Goal: Obtain resource: Download file/media

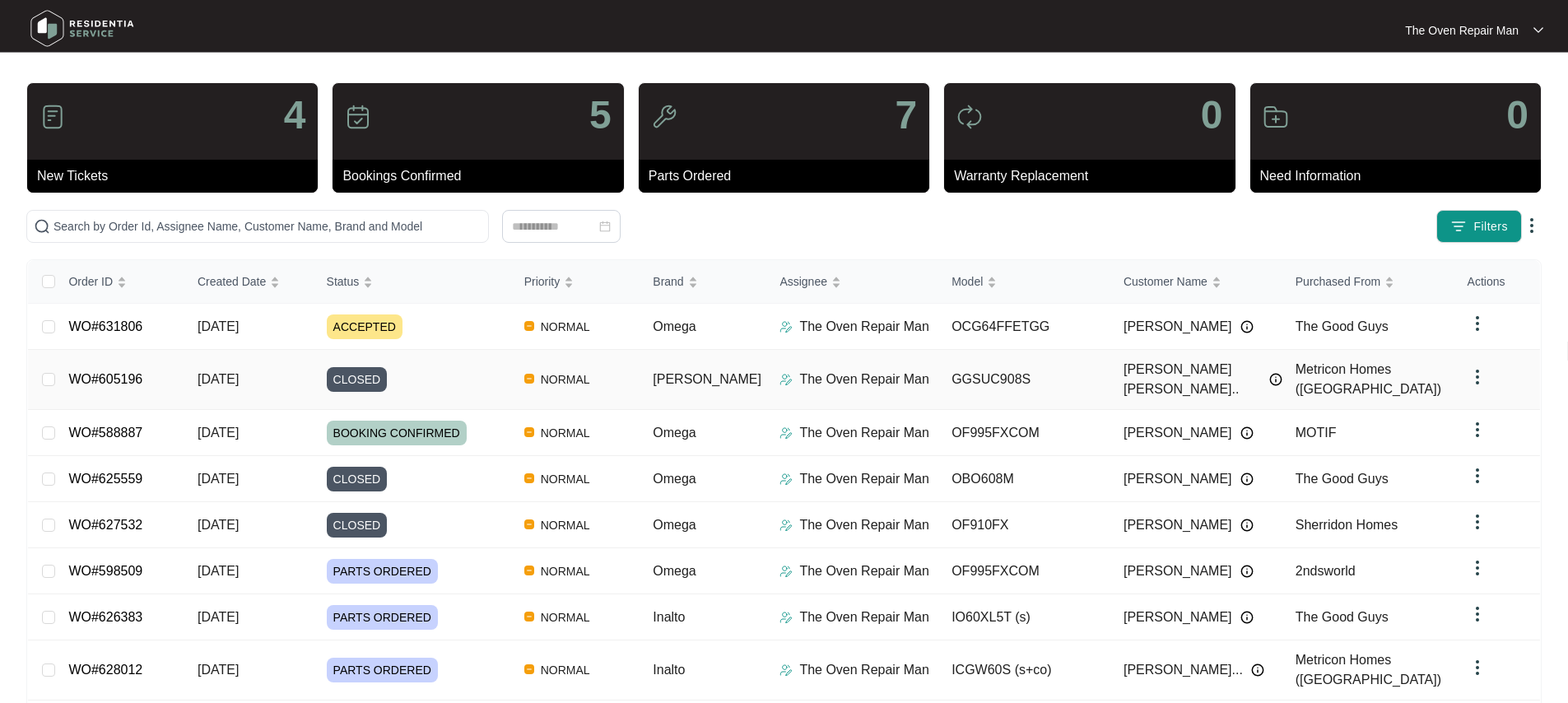
scroll to position [13, 0]
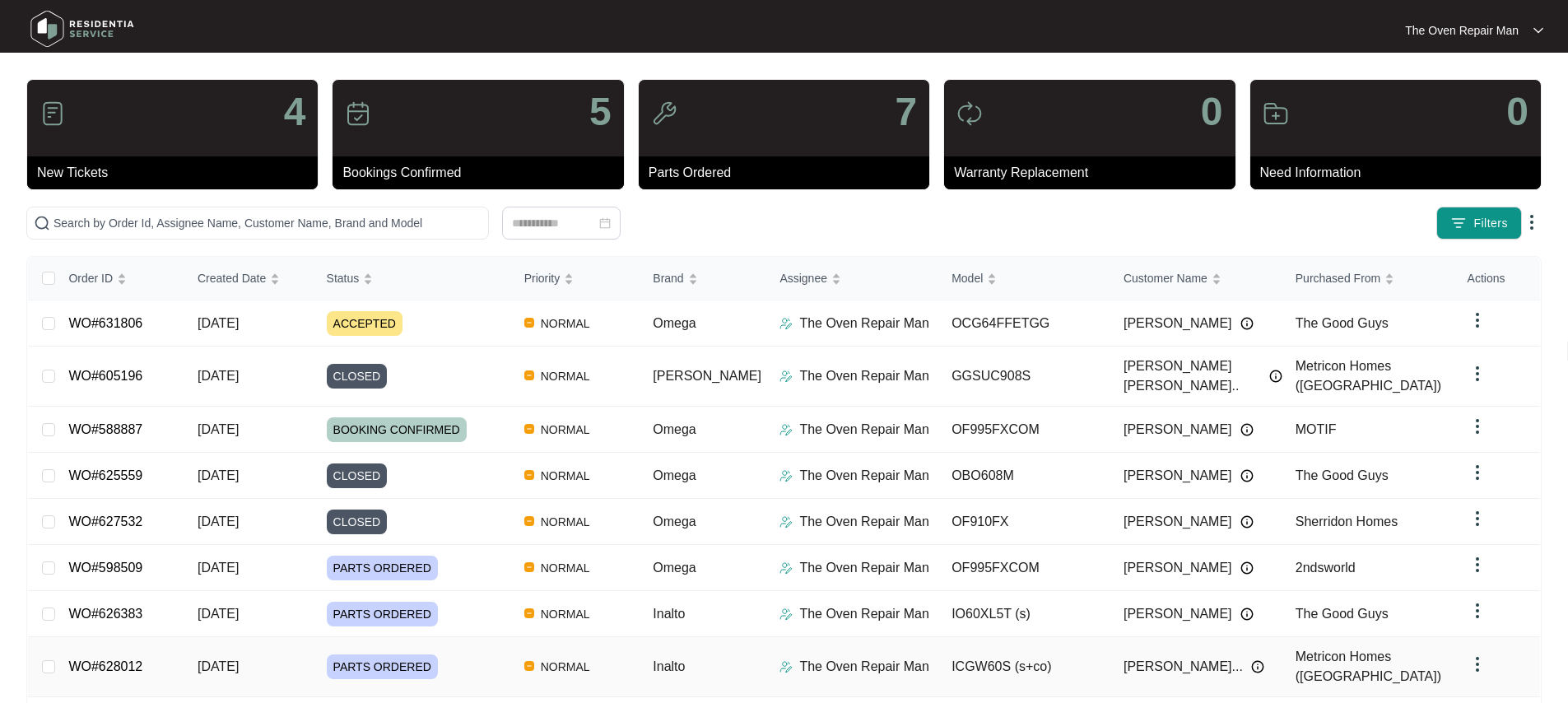
click at [121, 659] on link "WO#628012" at bounding box center [106, 666] width 74 height 14
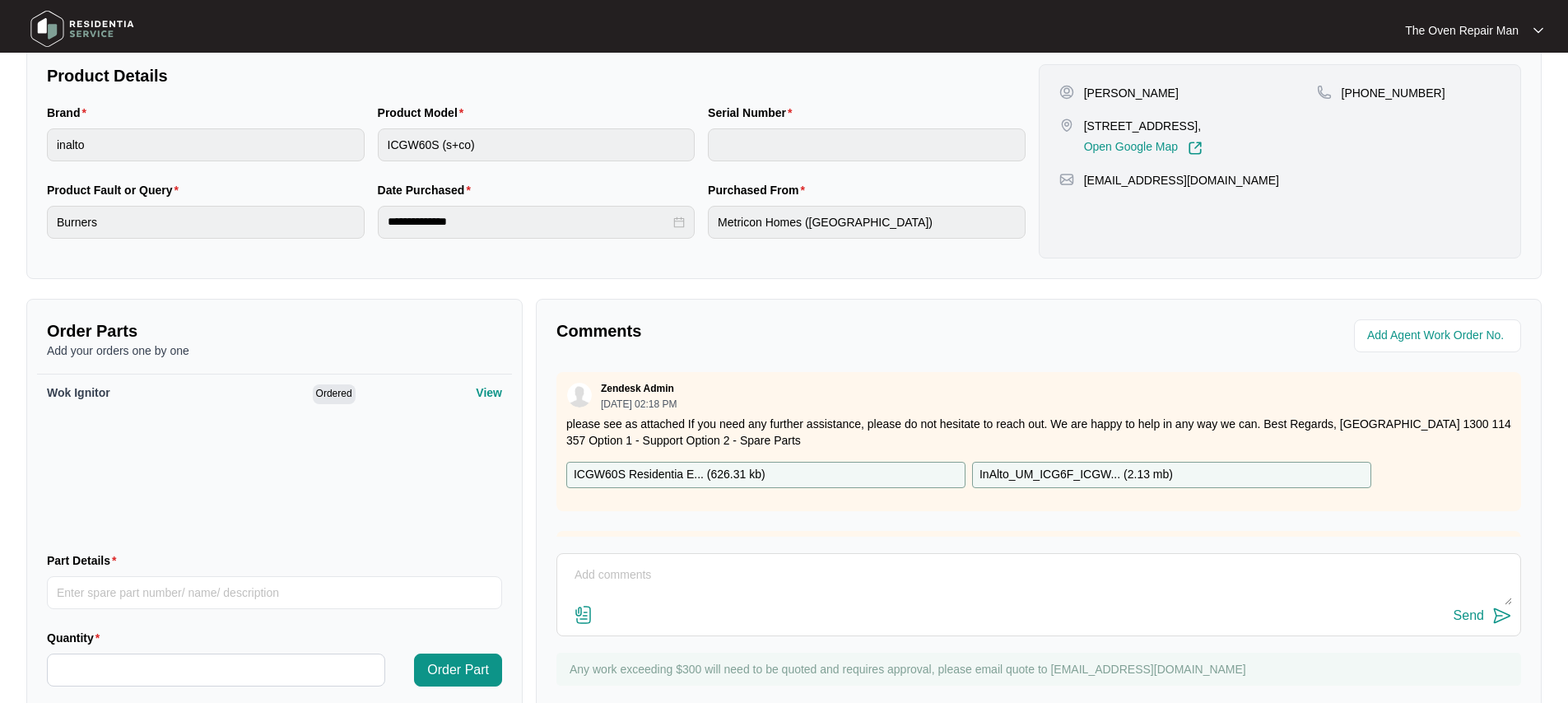
click at [1139, 470] on p "InAlto_UM_ICG6F_ICGW... ( 2.13 mb )" at bounding box center [1076, 475] width 193 height 18
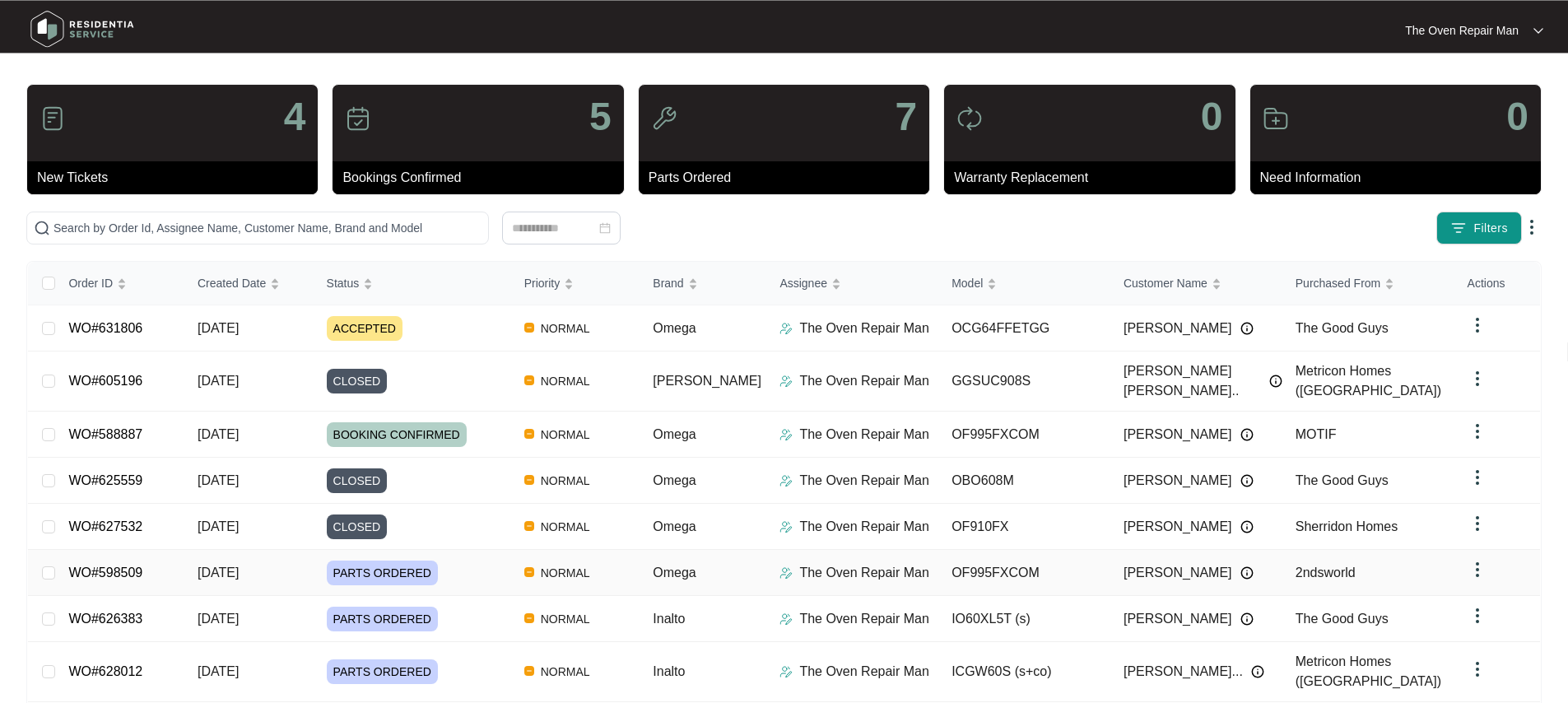
scroll to position [13, 0]
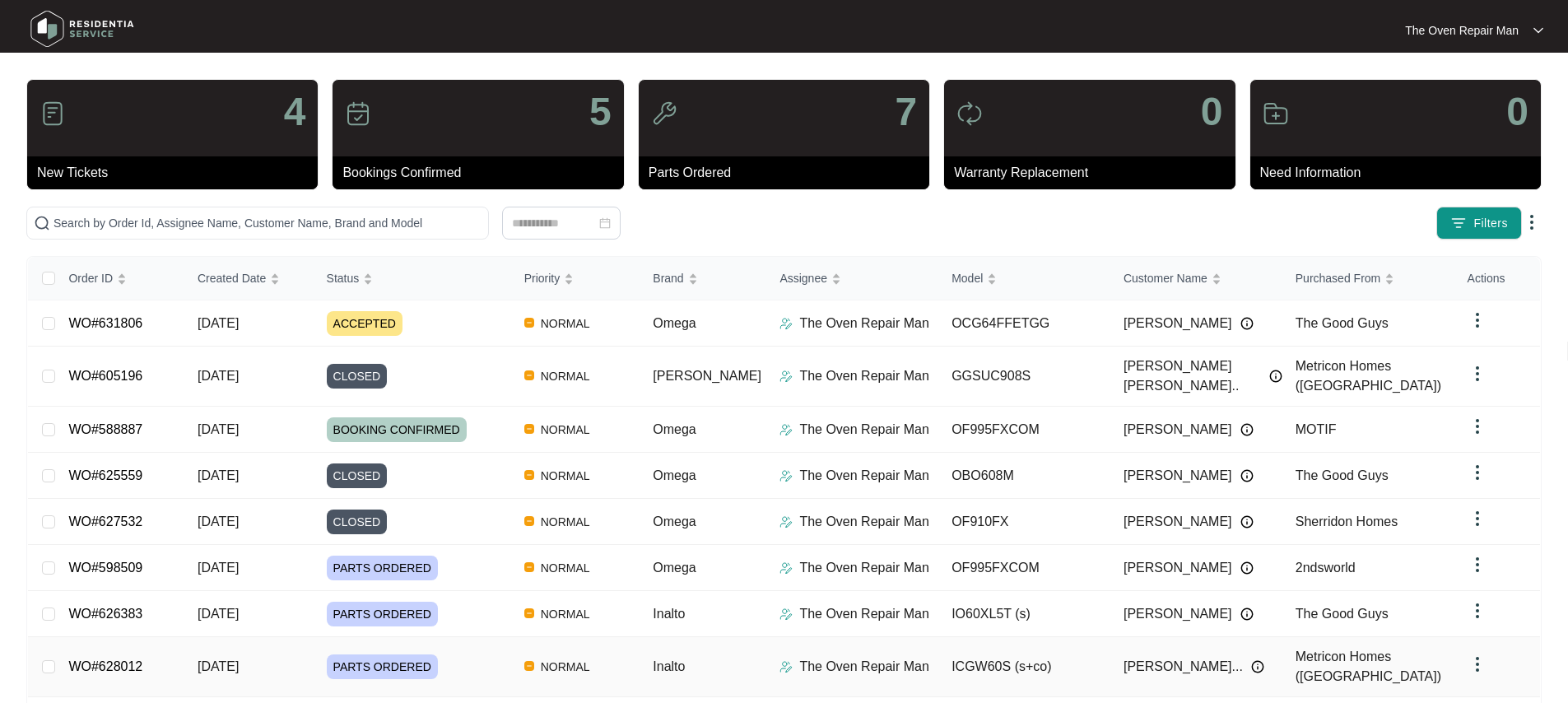
click at [131, 659] on link "WO#628012" at bounding box center [106, 666] width 74 height 14
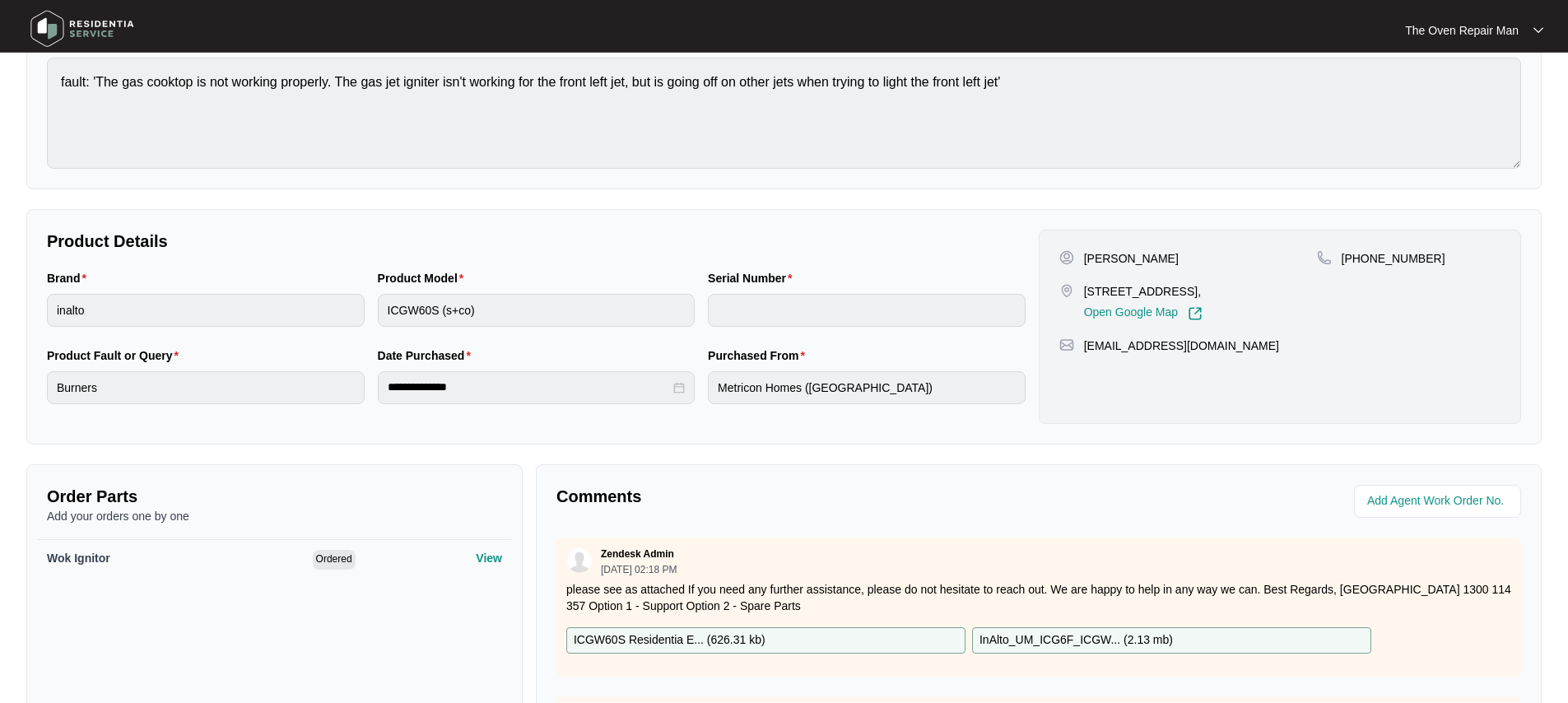
scroll to position [381, 0]
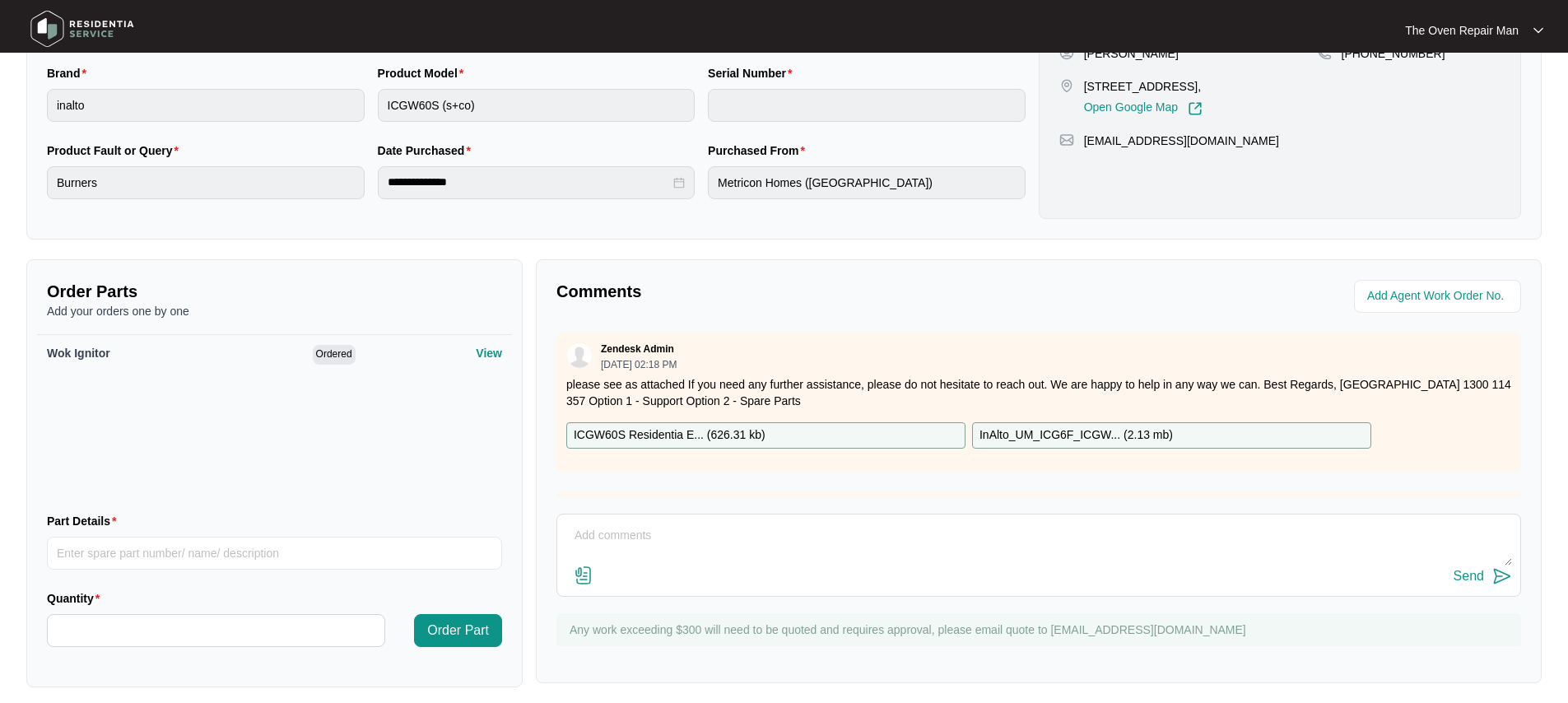
click at [745, 434] on p "ICGW60S Residentia E... ( 626.31 kb )" at bounding box center [669, 435] width 192 height 18
